Goal: Task Accomplishment & Management: Use online tool/utility

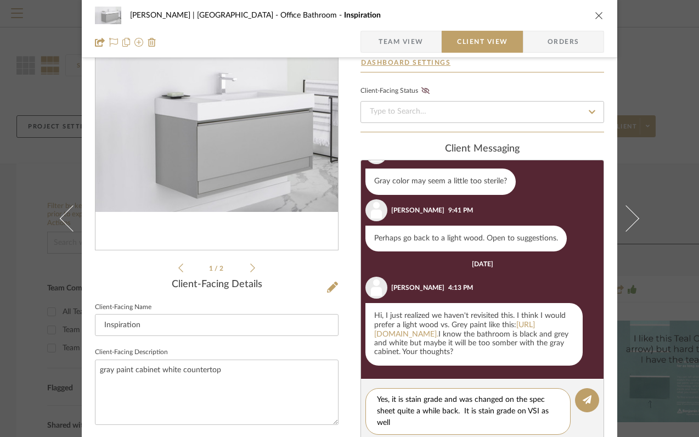
type textarea "Yes, it is stain grade and was changed on the spec sheet quite a while back. It…"
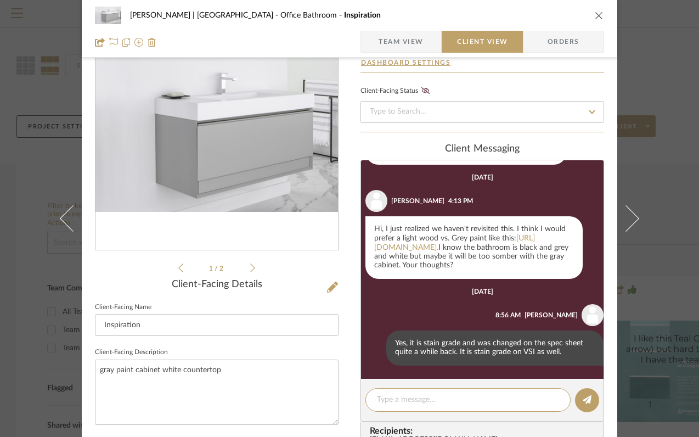
scroll to position [139, 0]
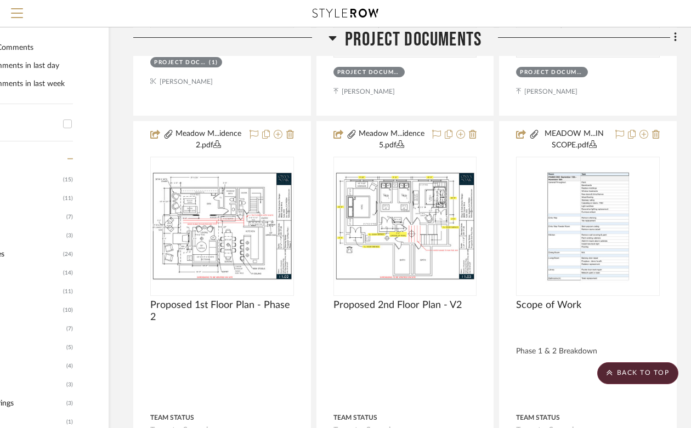
scroll to position [0, 98]
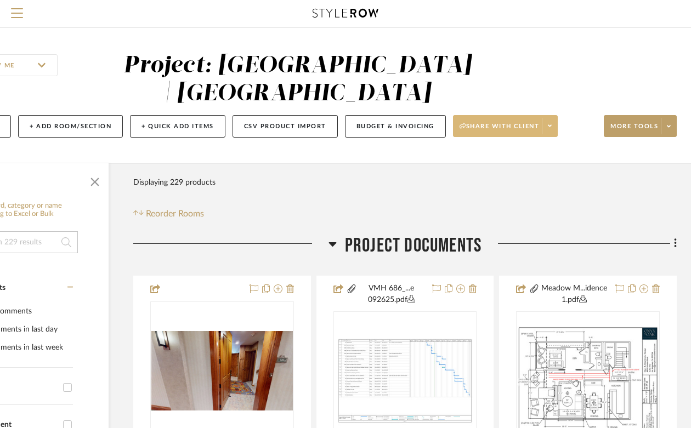
click at [505, 123] on span "Share with client" at bounding box center [500, 130] width 80 height 16
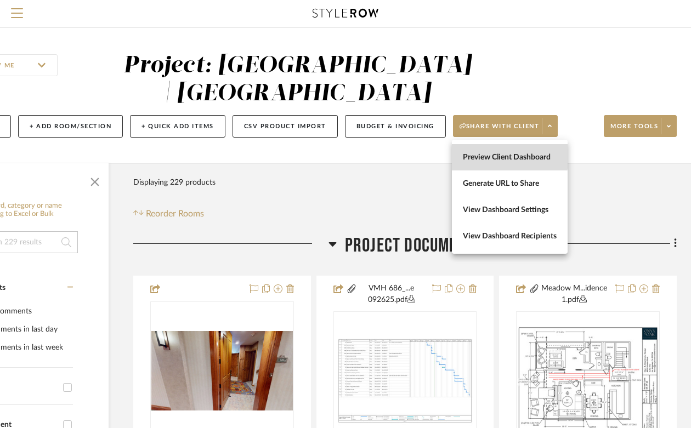
click at [496, 156] on span "Preview Client Dashboard" at bounding box center [510, 157] width 94 height 9
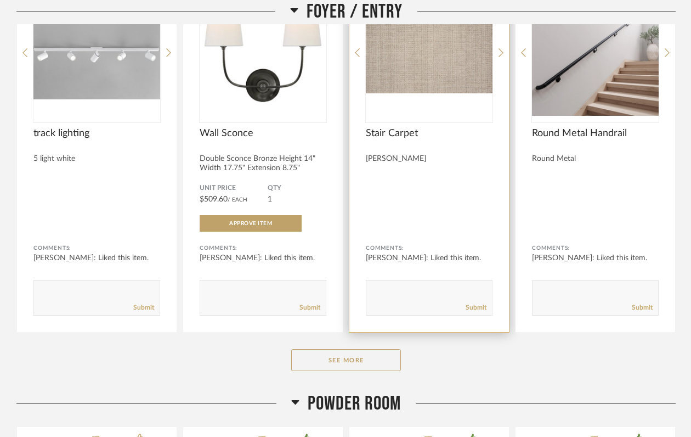
scroll to position [1153, 0]
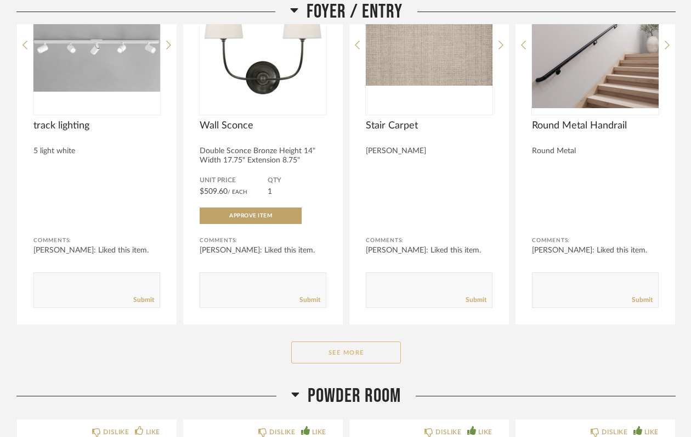
click at [374, 341] on button "See More" at bounding box center [346, 352] width 110 height 22
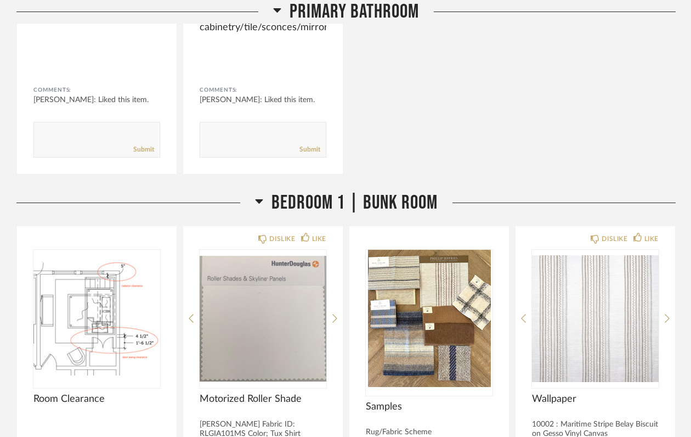
scroll to position [6623, 0]
